Goal: Information Seeking & Learning: Find specific page/section

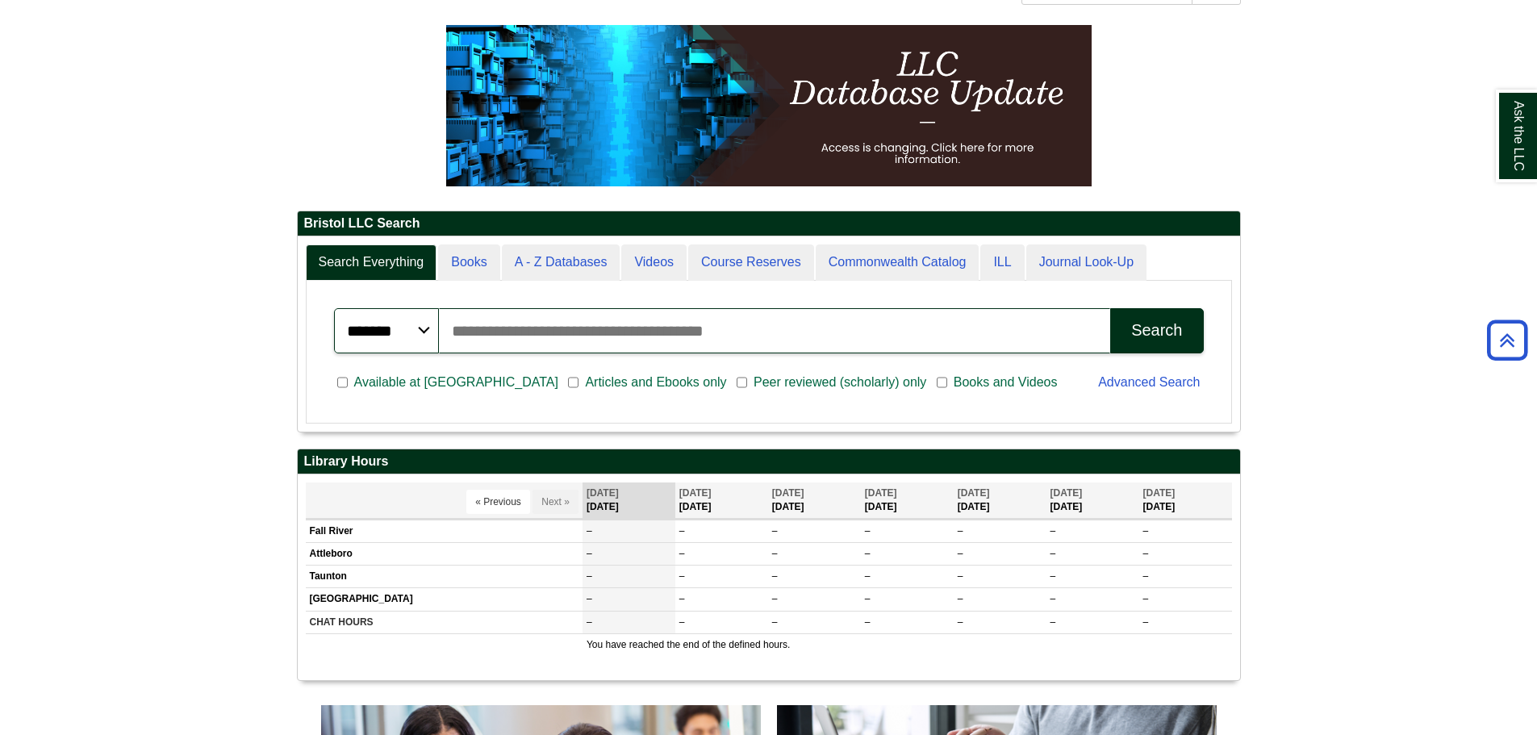
click at [499, 328] on input "Search articles, books, journals & more" at bounding box center [775, 330] width 672 height 45
paste input "**********"
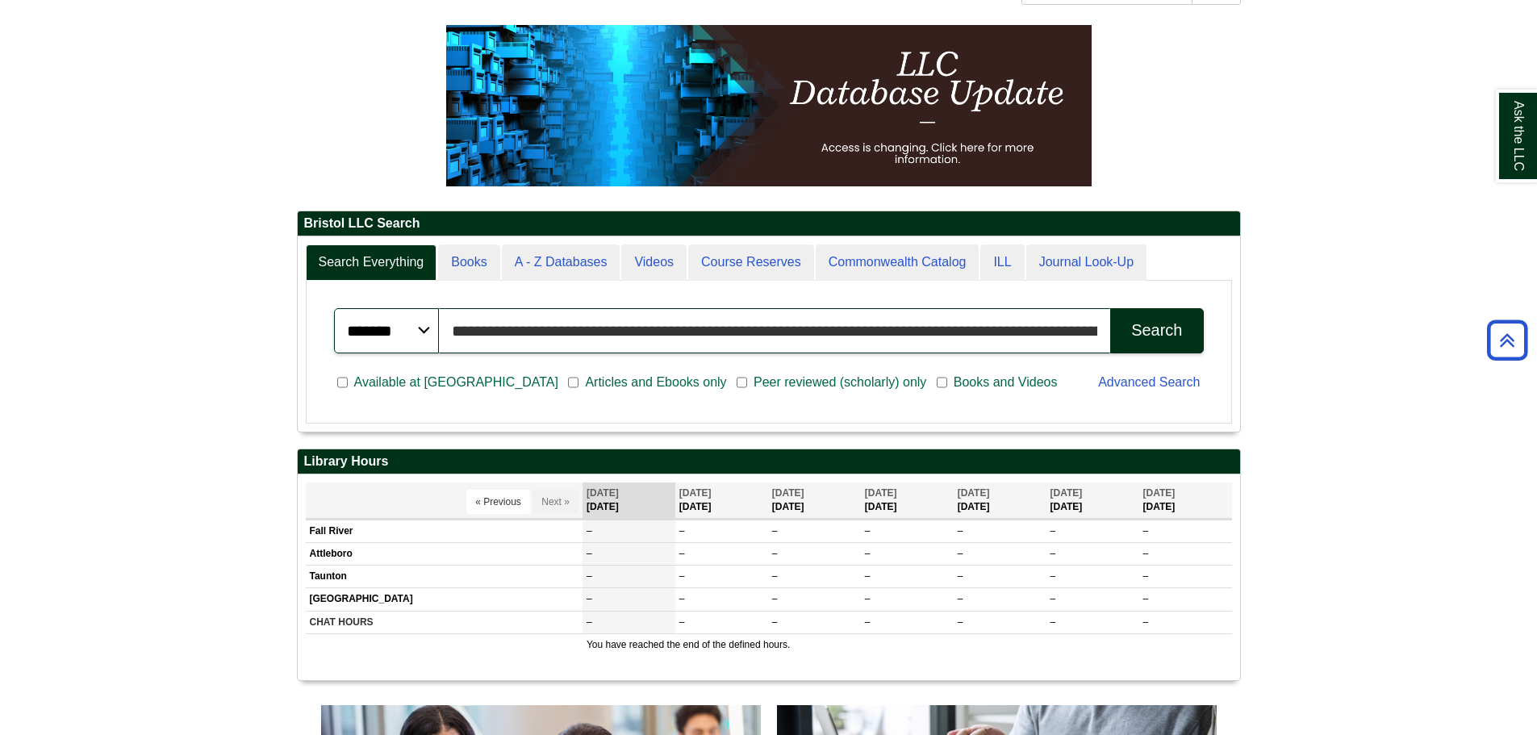
scroll to position [0, 192]
type input "**********"
click at [1141, 336] on div "Search" at bounding box center [1156, 330] width 51 height 19
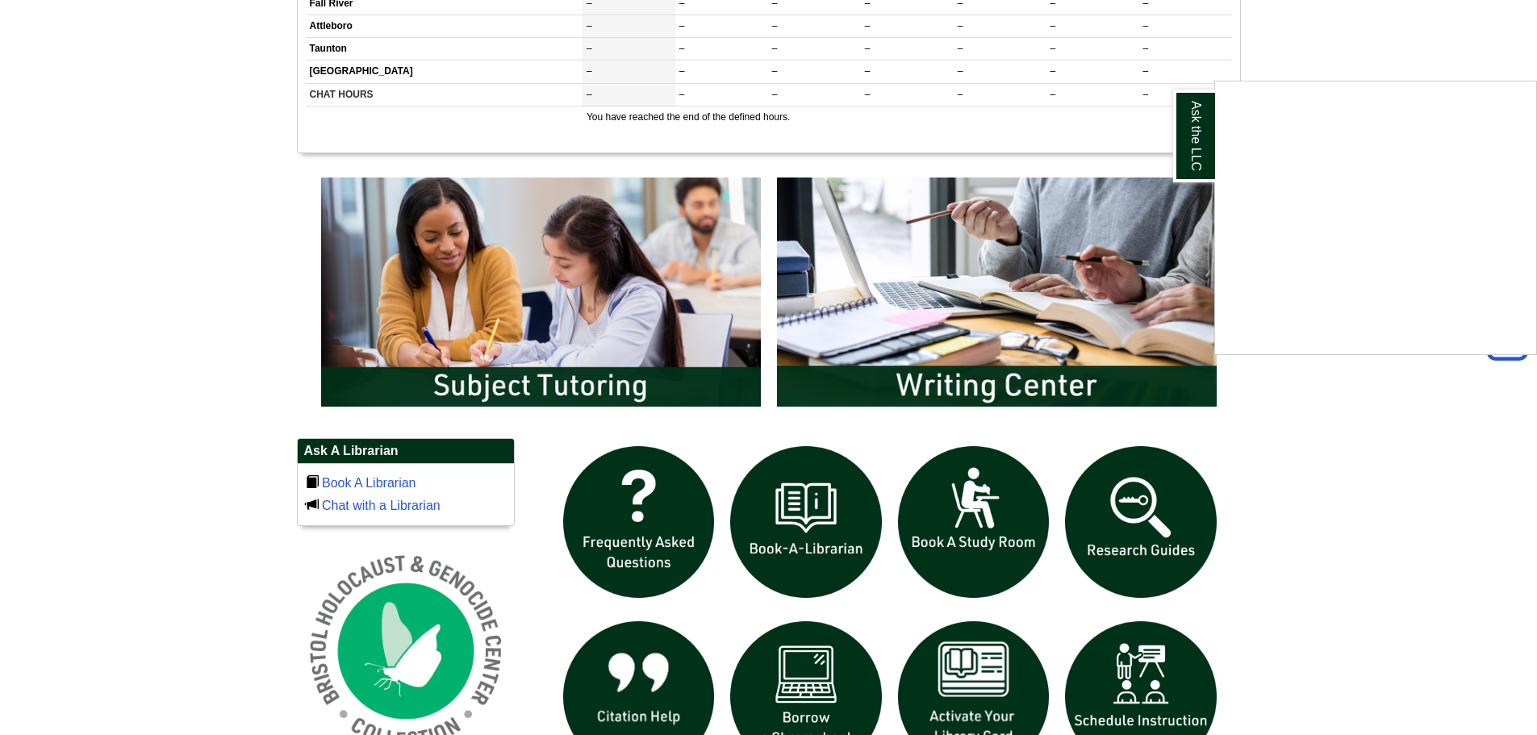
scroll to position [565, 0]
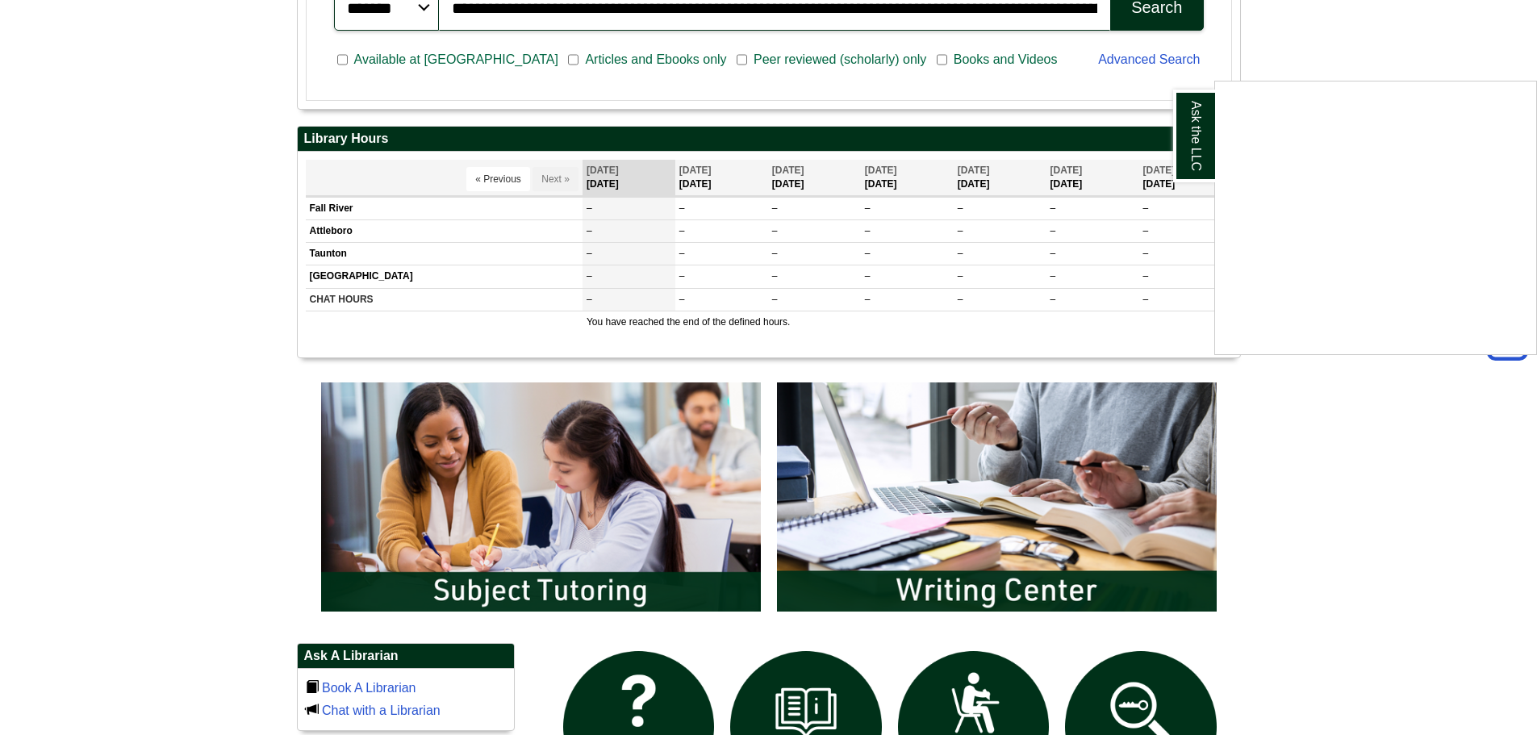
click at [878, 213] on div "Ask the LLC" at bounding box center [768, 367] width 1537 height 735
click at [877, 173] on span "[DATE]" at bounding box center [881, 170] width 32 height 11
click at [685, 319] on td "You have reached the end of the defined hours." at bounding box center [906, 322] width 649 height 23
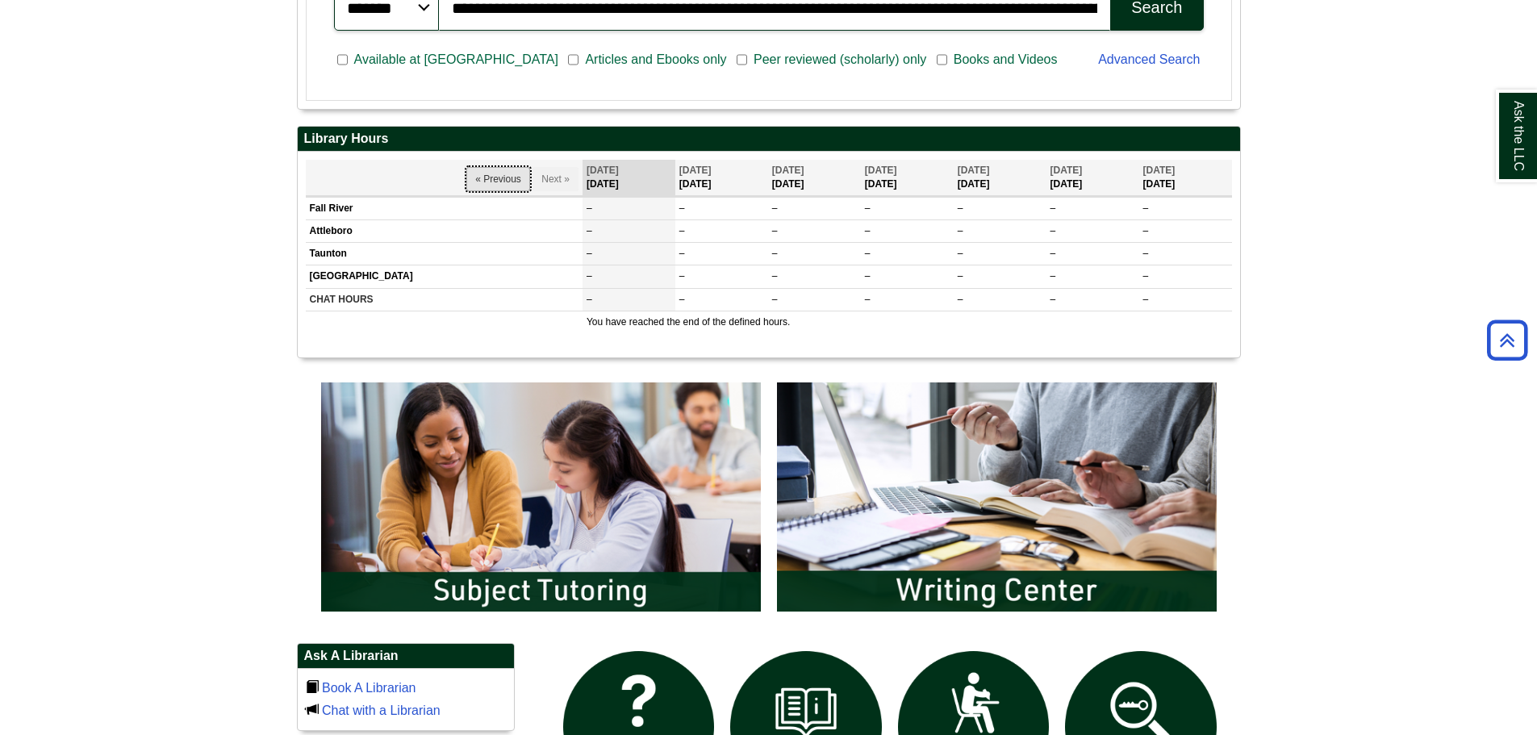
click at [466, 178] on button "« Previous" at bounding box center [498, 179] width 64 height 24
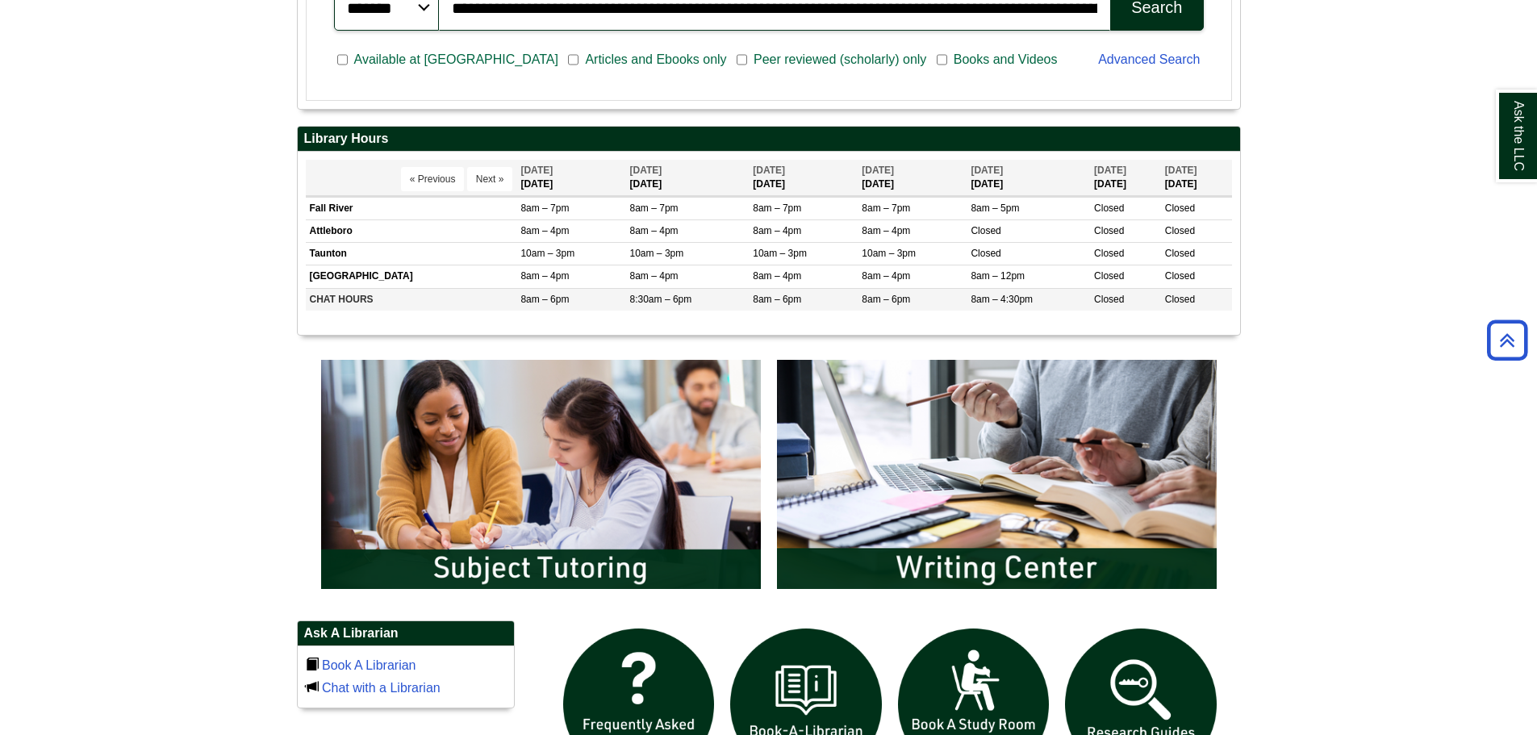
click at [571, 296] on td "8am – 6pm" at bounding box center [570, 299] width 109 height 23
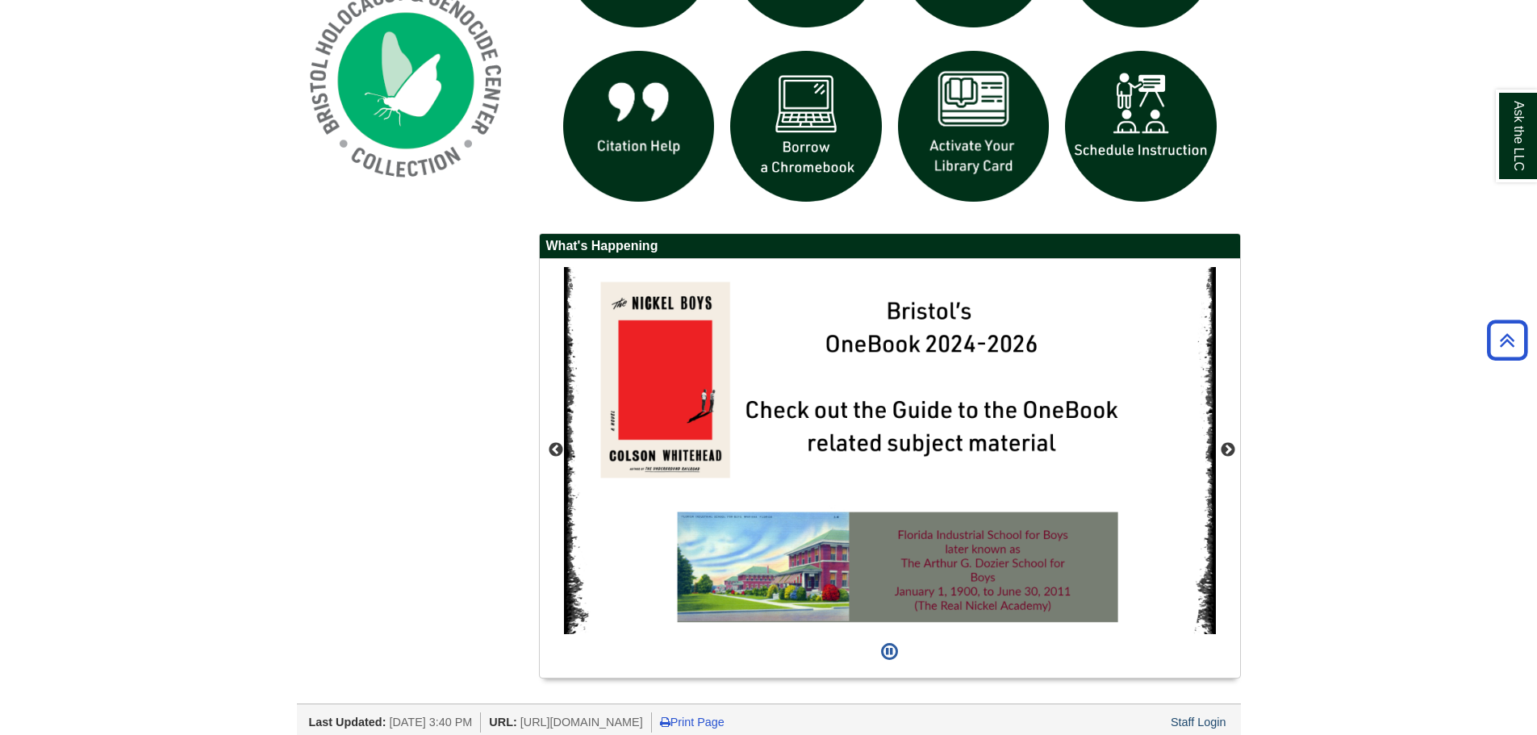
scroll to position [1327, 0]
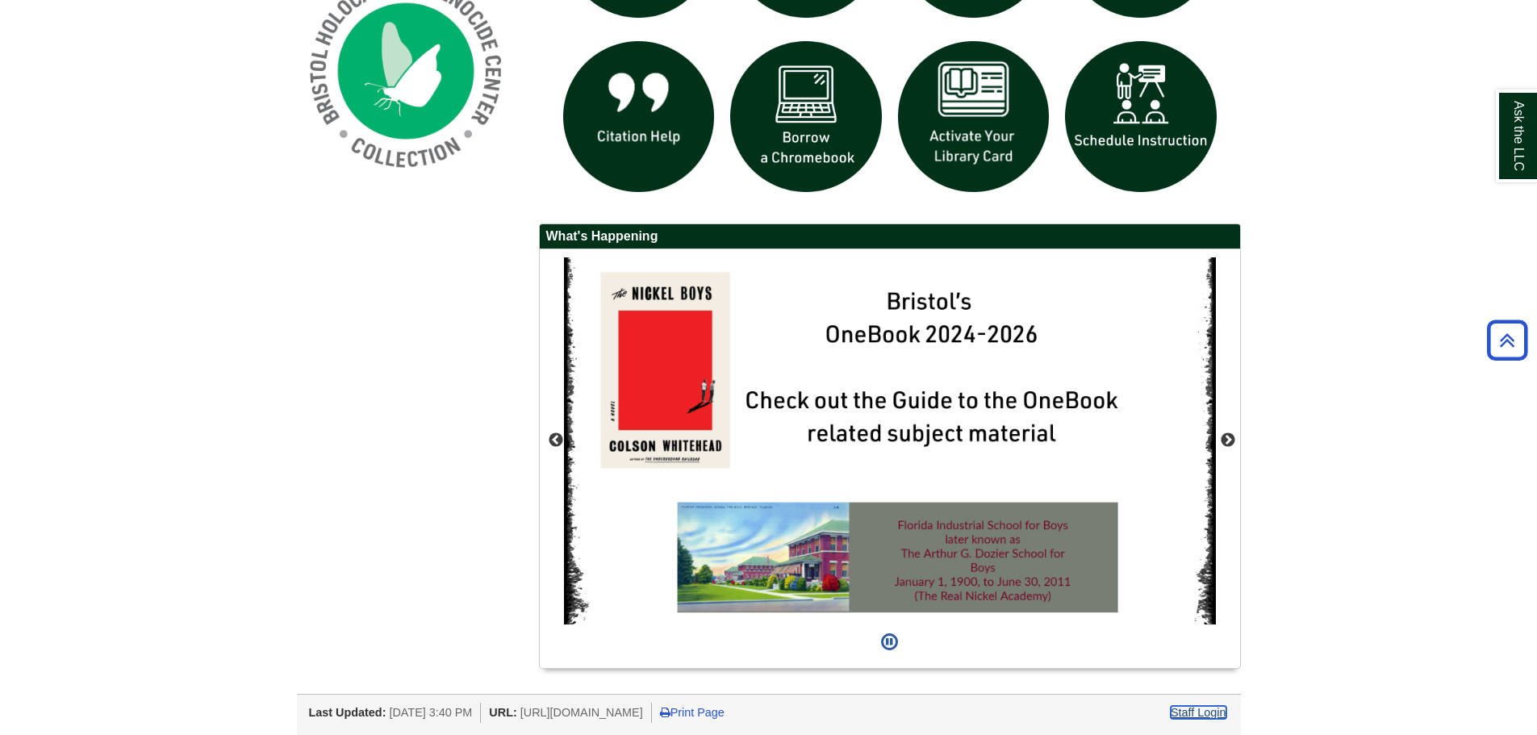
click at [1197, 710] on link "Staff Login" at bounding box center [1199, 712] width 56 height 13
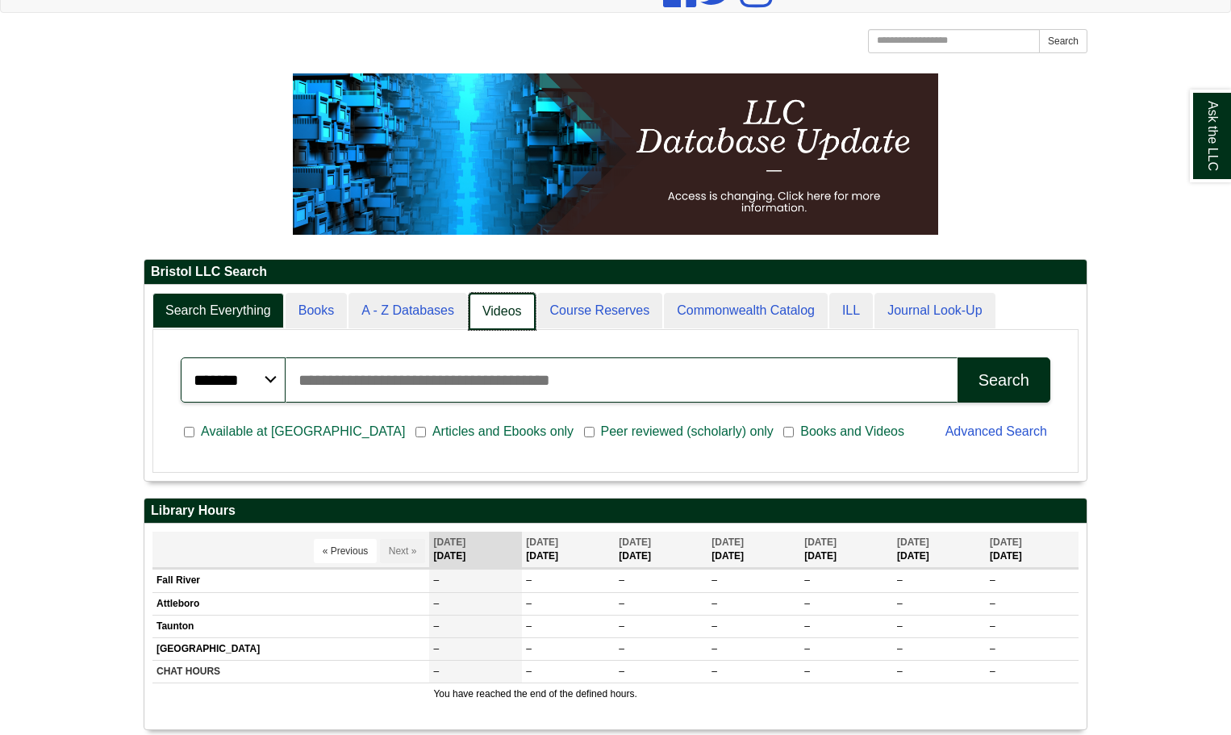
scroll to position [8, 8]
click at [432, 316] on link "A - Z Databases" at bounding box center [408, 312] width 120 height 38
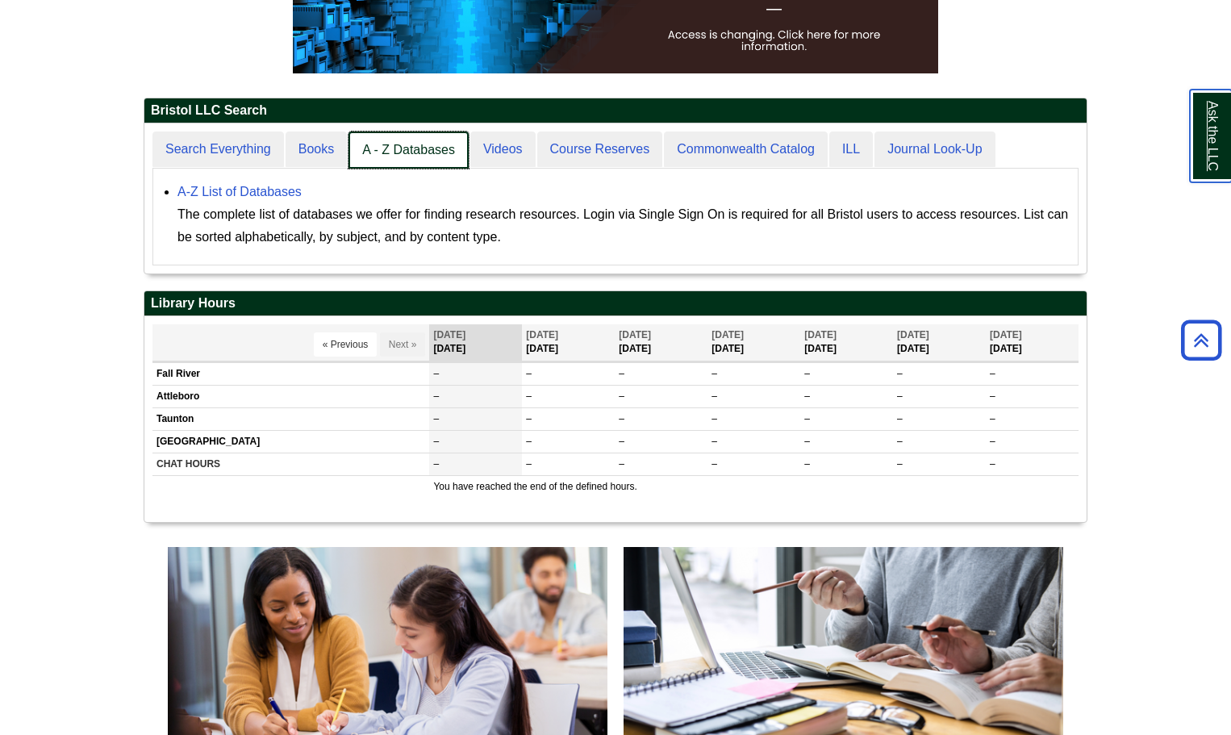
scroll to position [151, 942]
click at [429, 151] on link "A - Z Databases" at bounding box center [408, 150] width 120 height 38
click at [412, 152] on link "A - Z Databases" at bounding box center [408, 150] width 120 height 38
click at [327, 153] on link "Books" at bounding box center [317, 150] width 63 height 38
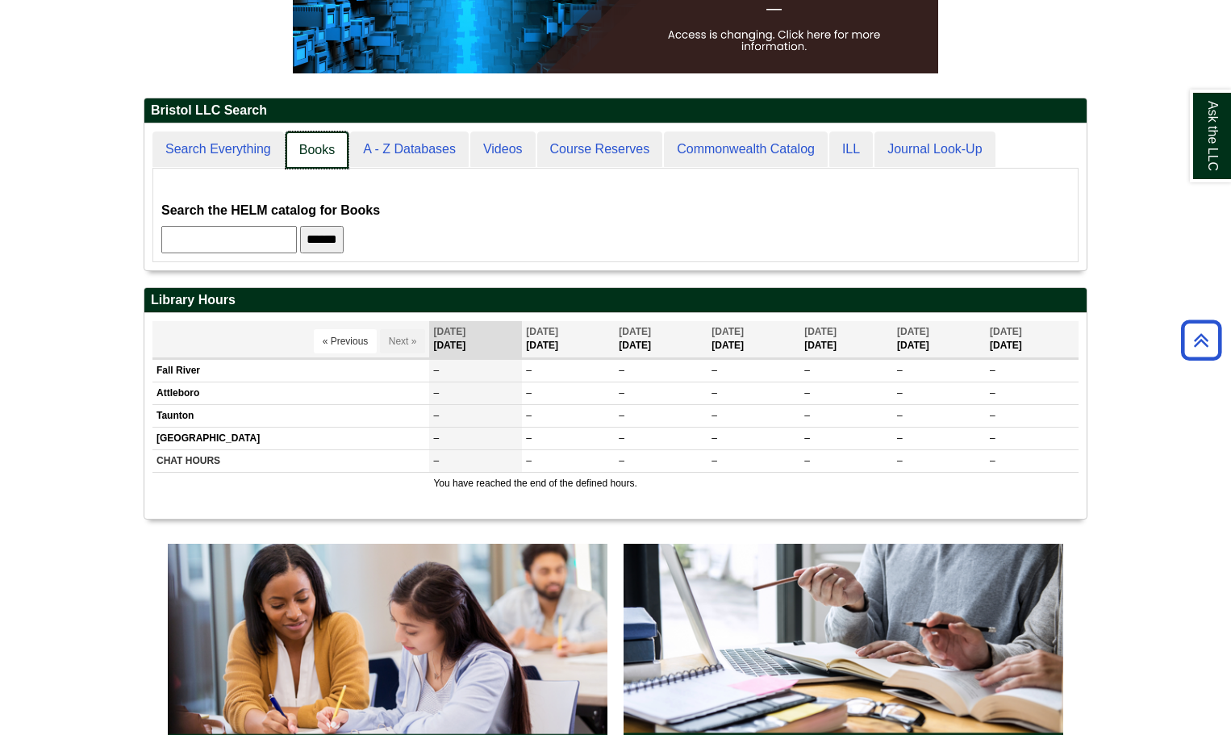
scroll to position [148, 942]
click at [250, 155] on link "Search Everything" at bounding box center [218, 150] width 133 height 38
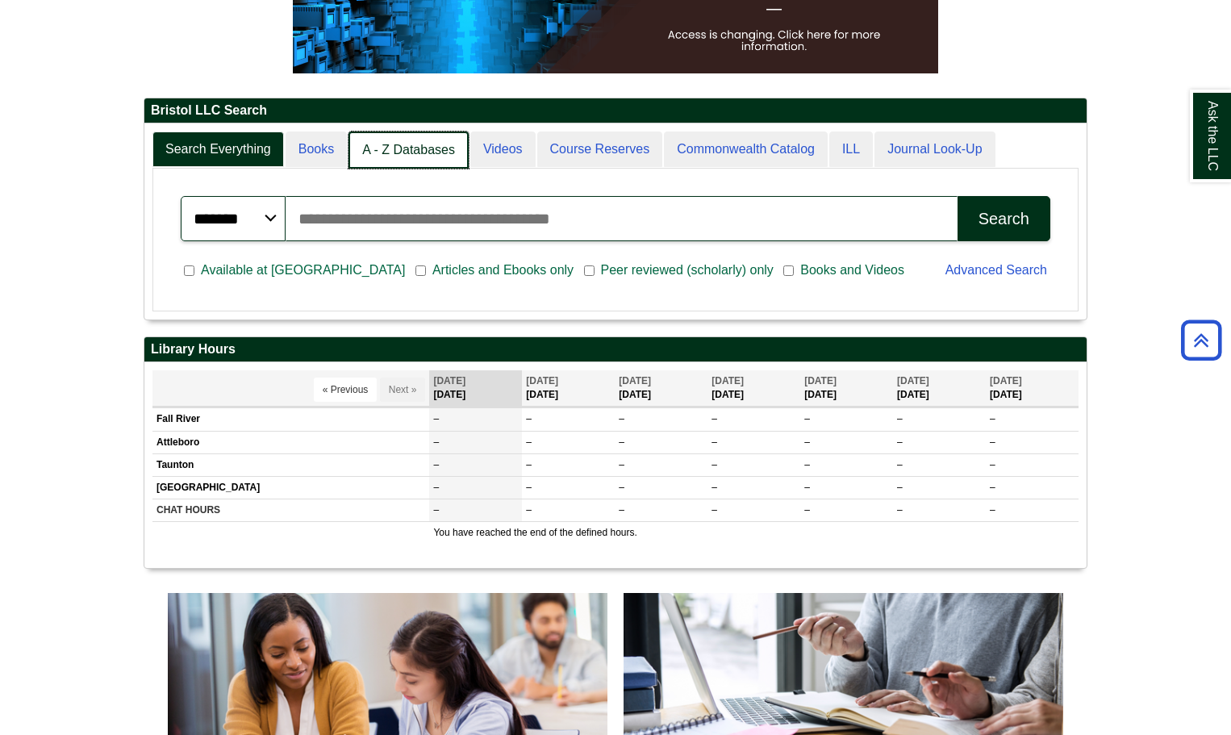
click at [406, 148] on link "A - Z Databases" at bounding box center [408, 150] width 120 height 38
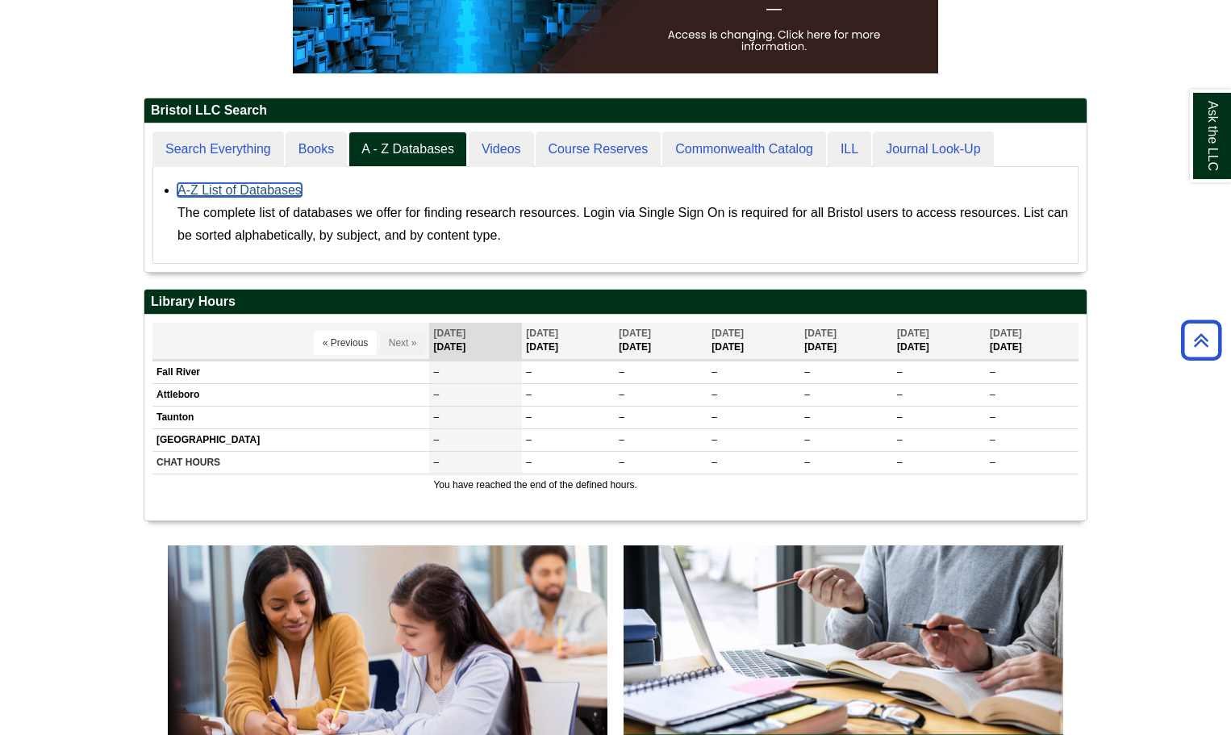
click at [282, 186] on link "A-Z List of Databases" at bounding box center [239, 190] width 124 height 14
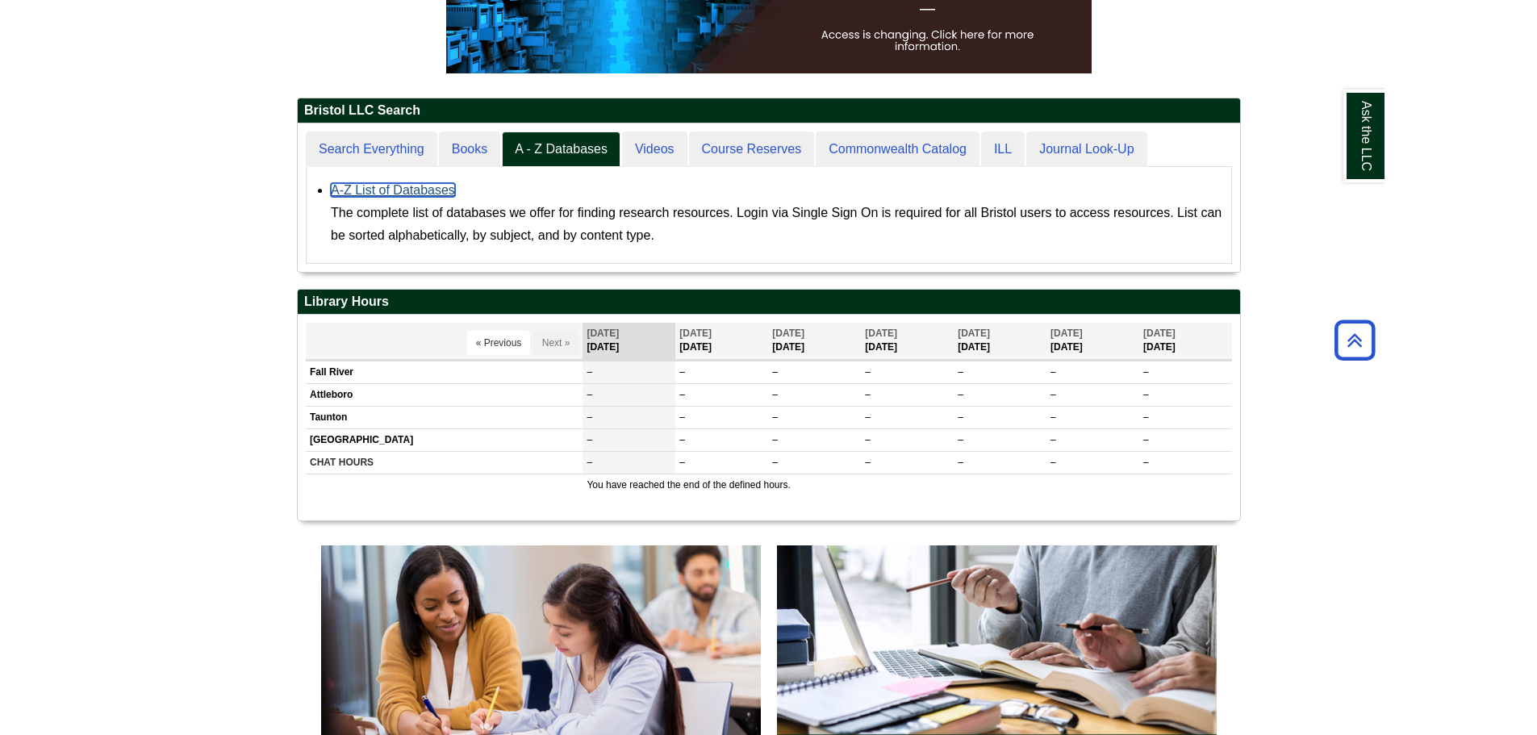
scroll to position [355, 0]
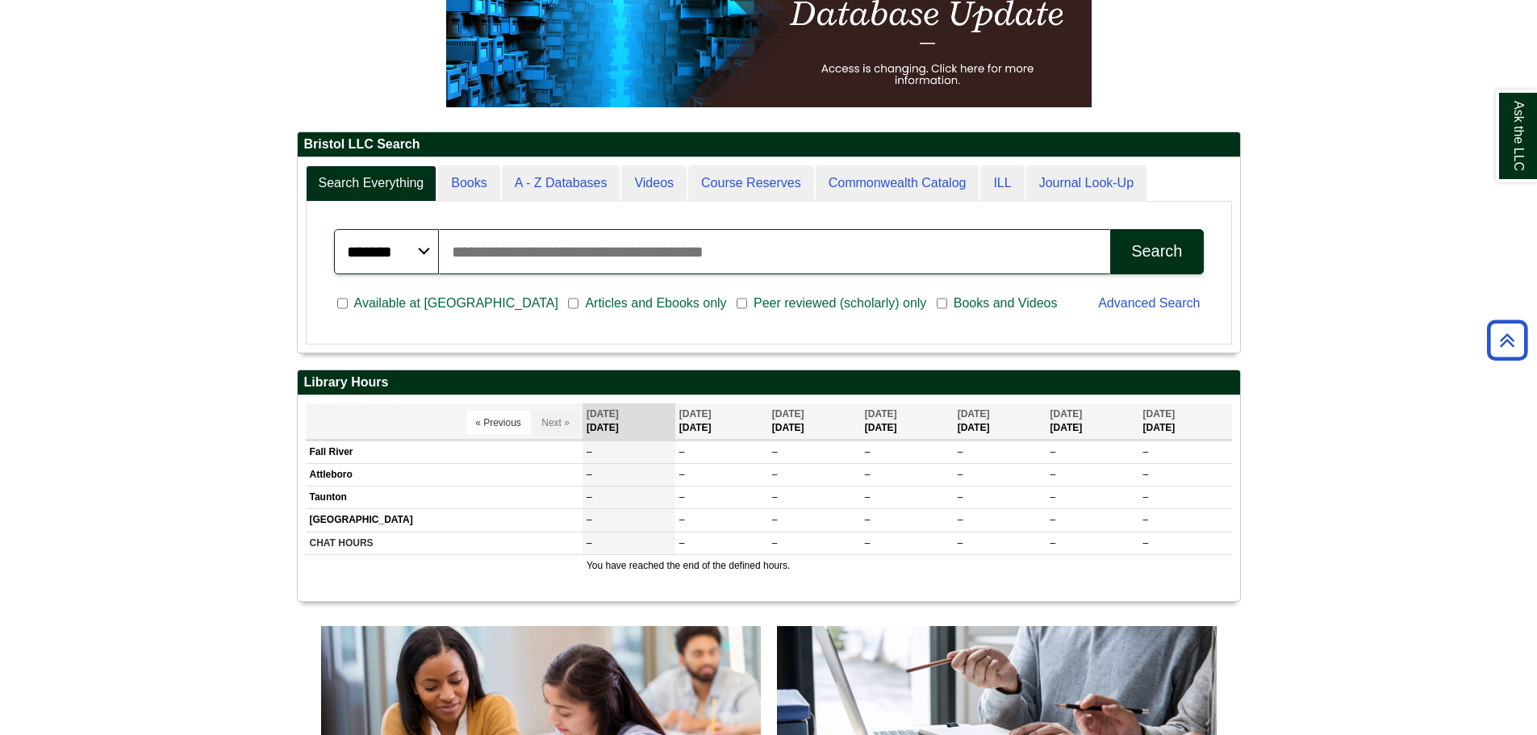
scroll to position [194, 942]
